Goal: Find specific page/section: Find specific page/section

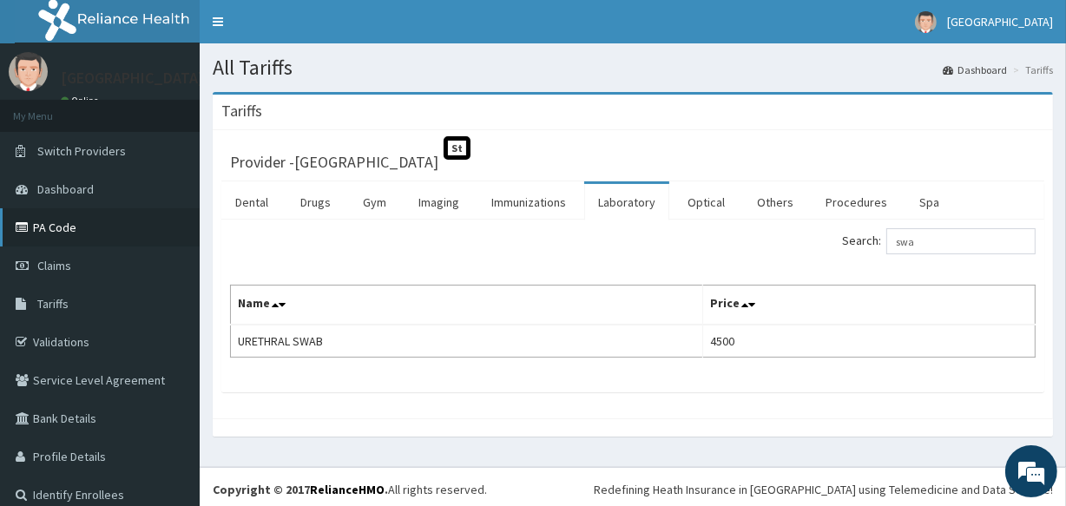
click at [69, 237] on link "PA Code" at bounding box center [100, 227] width 200 height 38
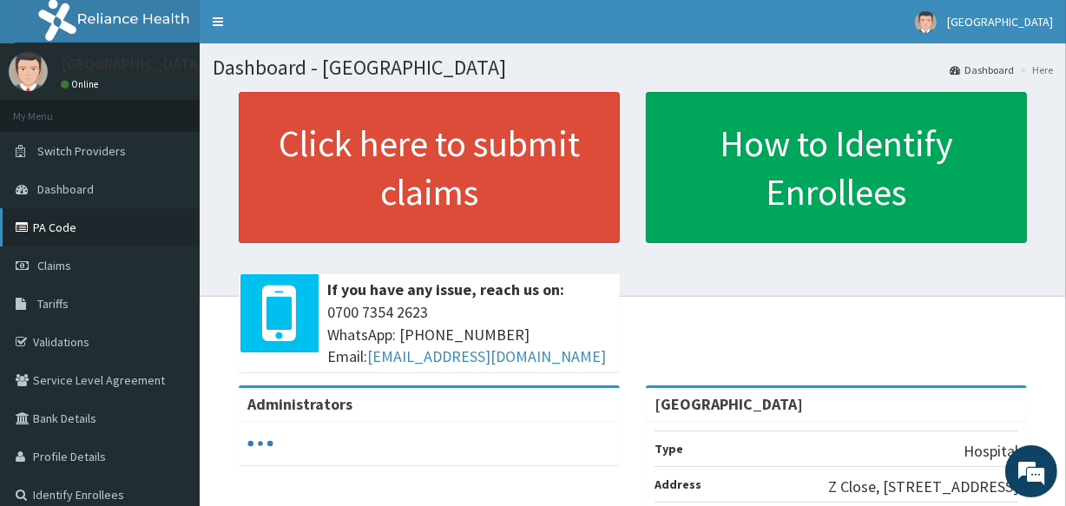
click at [62, 225] on link "PA Code" at bounding box center [100, 227] width 200 height 38
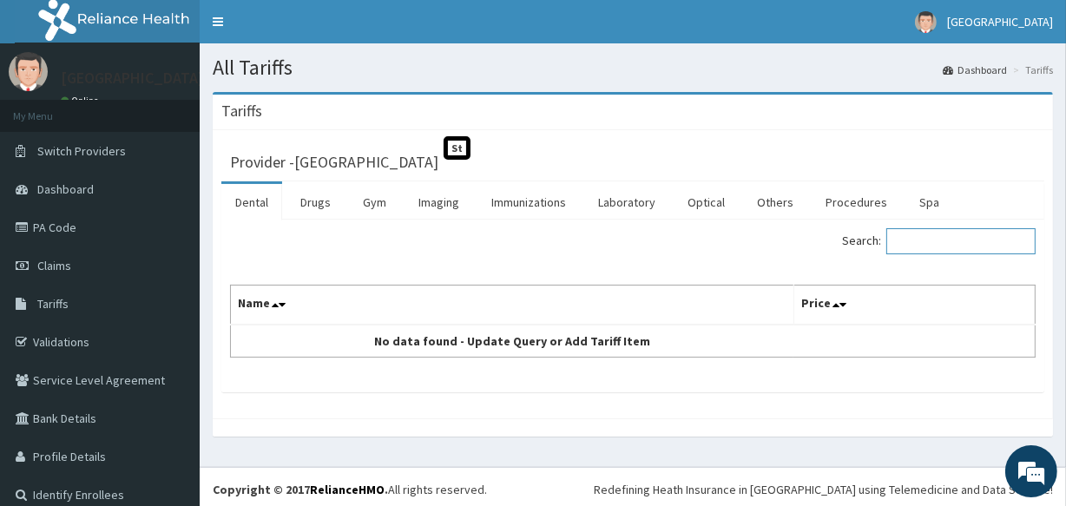
click at [942, 237] on input "Search:" at bounding box center [960, 241] width 149 height 26
click at [613, 198] on link "Laboratory" at bounding box center [626, 202] width 85 height 36
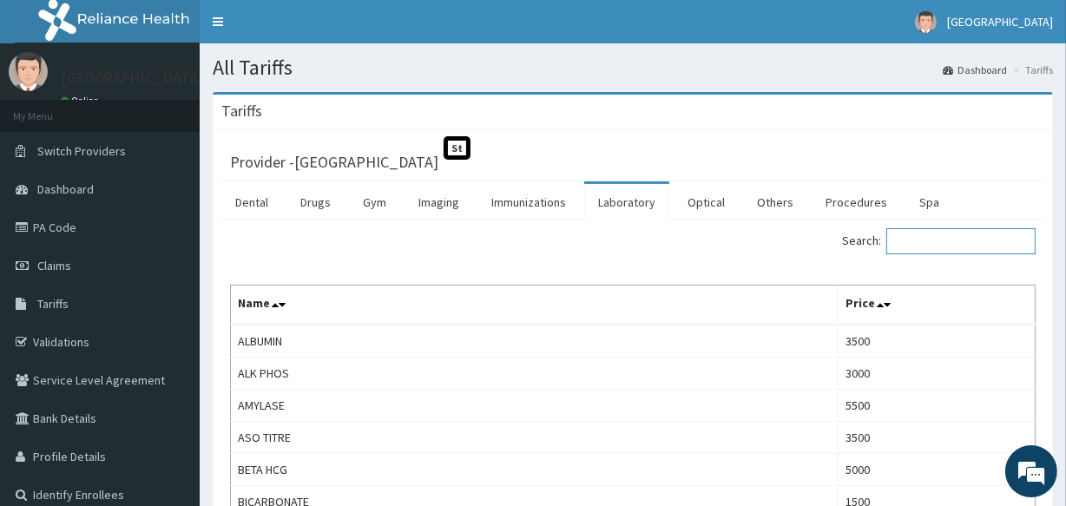
click at [940, 240] on input "Search:" at bounding box center [960, 241] width 149 height 26
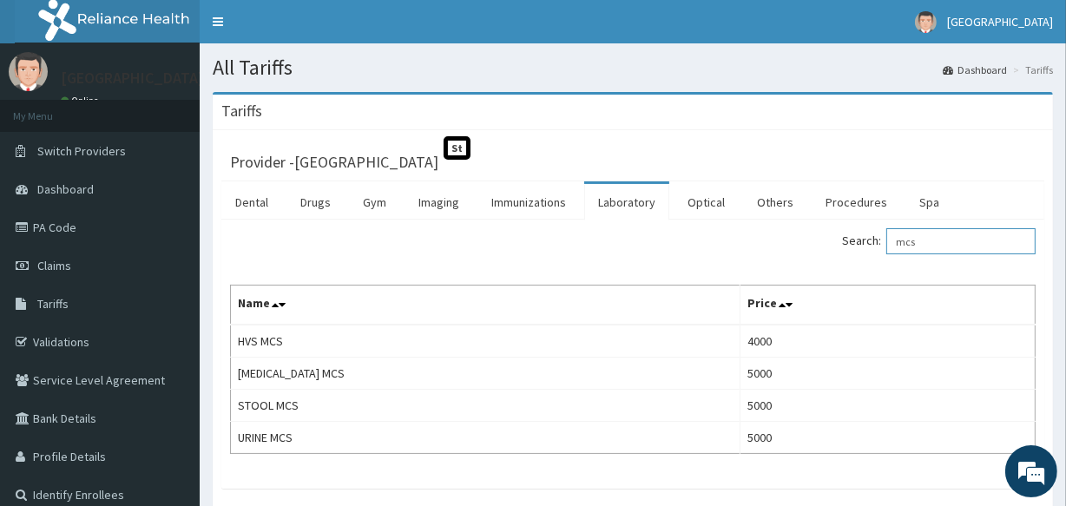
type input "mcs"
